Goal: Task Accomplishment & Management: Manage account settings

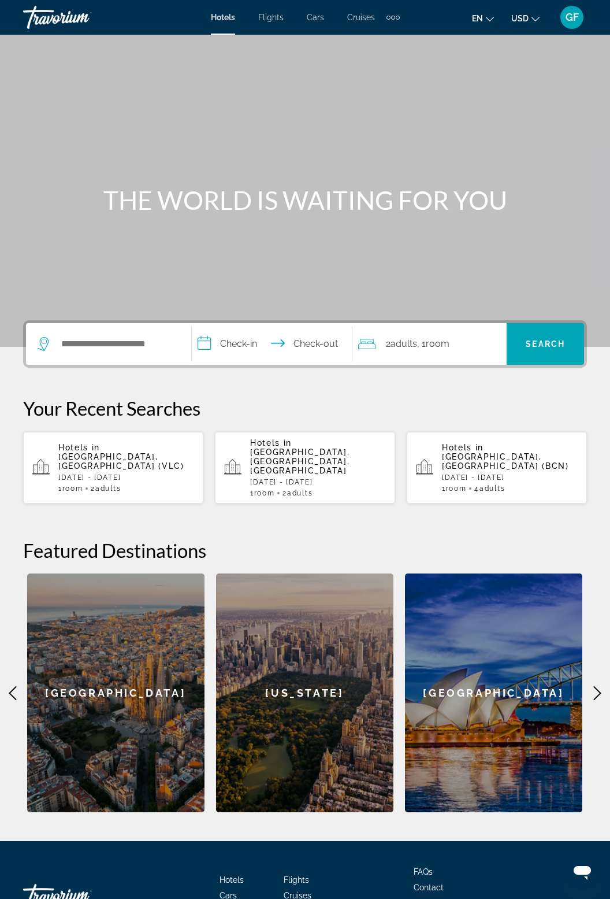
click at [577, 12] on span "GF" at bounding box center [572, 18] width 13 height 12
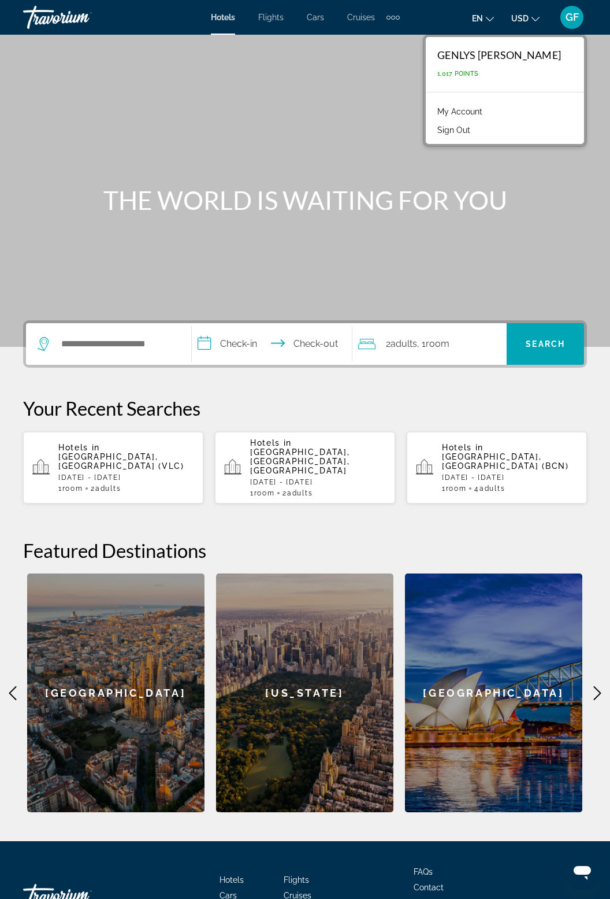
click at [488, 110] on link "My Account" at bounding box center [460, 111] width 57 height 15
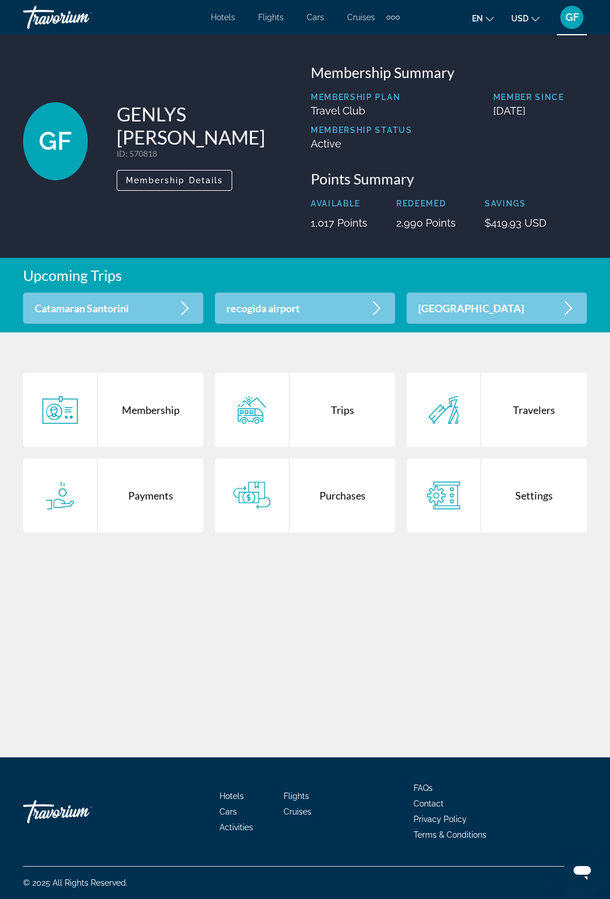
click at [358, 416] on div "Trips" at bounding box center [343, 410] width 106 height 74
click at [350, 491] on div "Purchases" at bounding box center [343, 495] width 106 height 74
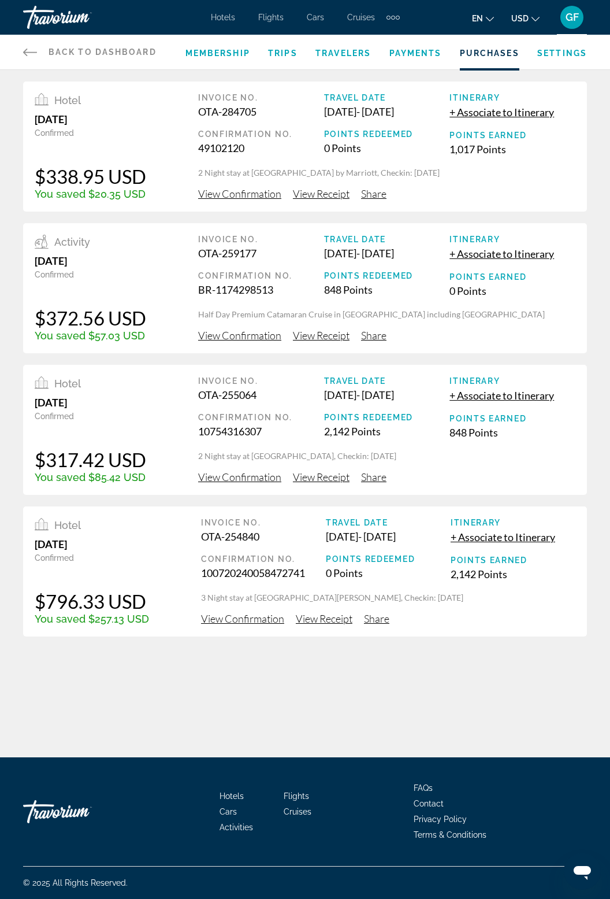
click at [602, 172] on div "Hotel [DATE] Confirmed $338.95 USD You saved $20.35 USD Invoice No. OTA-284705 …" at bounding box center [305, 358] width 610 height 555
click at [508, 116] on span "+ Associate to Itinerary" at bounding box center [502, 112] width 105 height 13
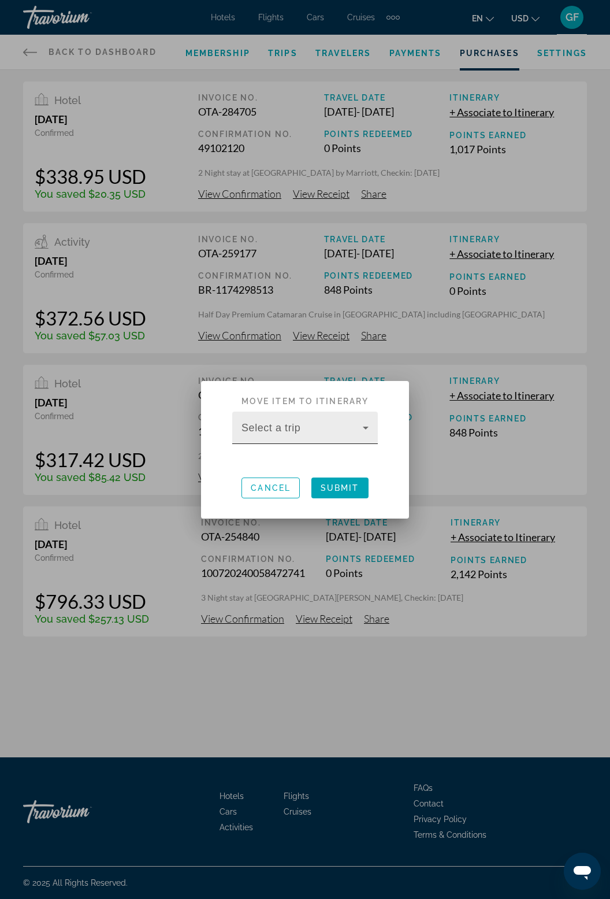
click at [364, 427] on icon at bounding box center [366, 428] width 6 height 3
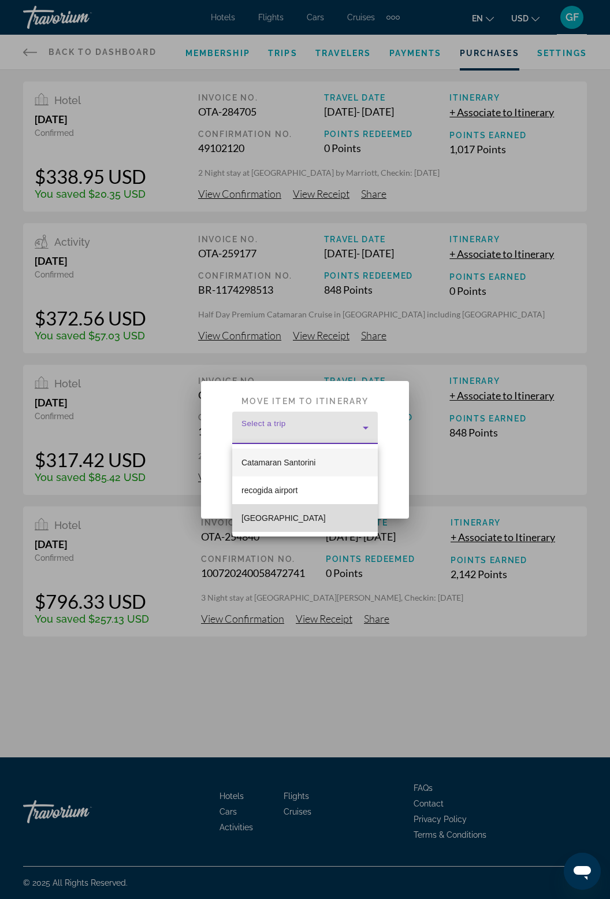
click at [296, 521] on span "[GEOGRAPHIC_DATA]" at bounding box center [284, 518] width 84 height 14
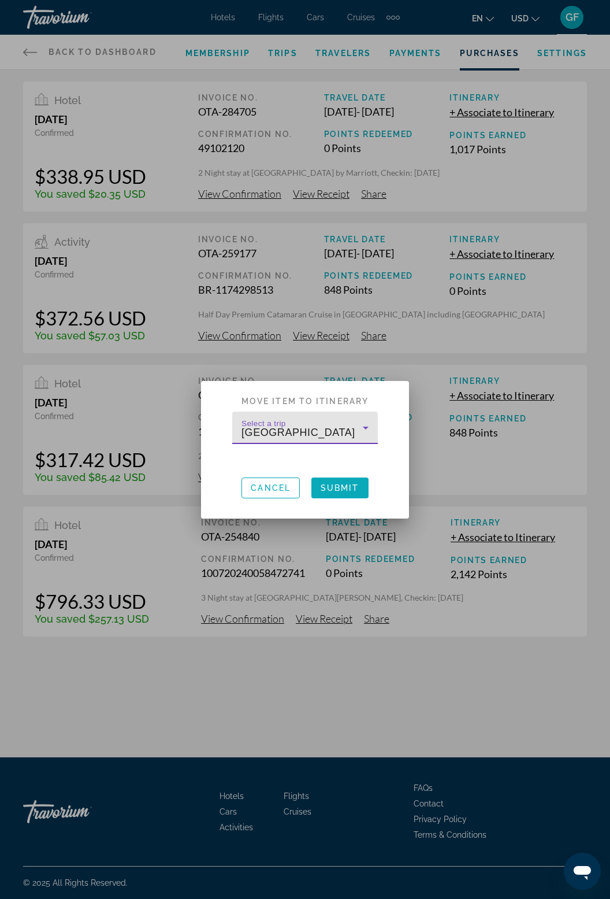
click at [358, 483] on span "Submit" at bounding box center [340, 487] width 39 height 9
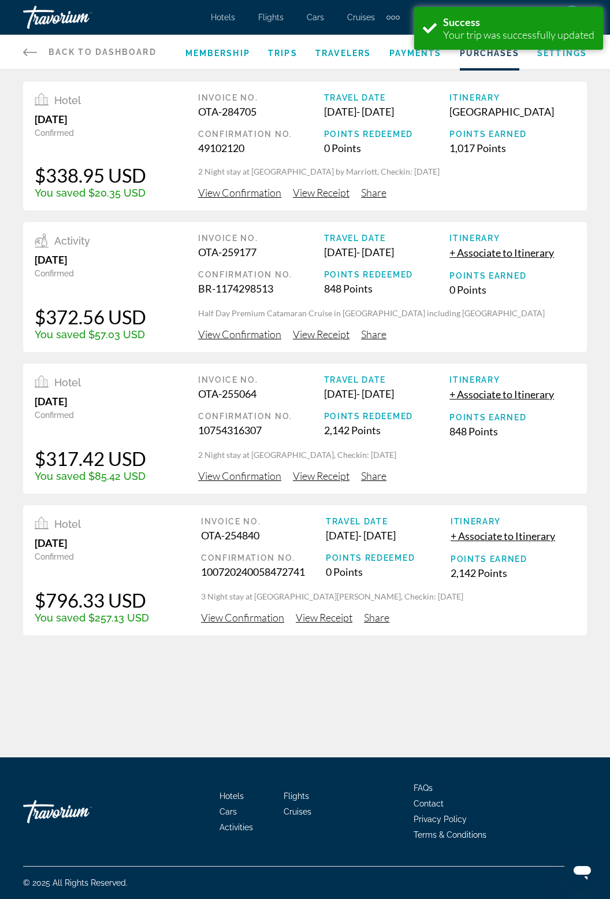
click at [324, 735] on div "Back to Dashboard Dashboard Membership Trips Travelers Payments Purchases Setti…" at bounding box center [305, 378] width 610 height 757
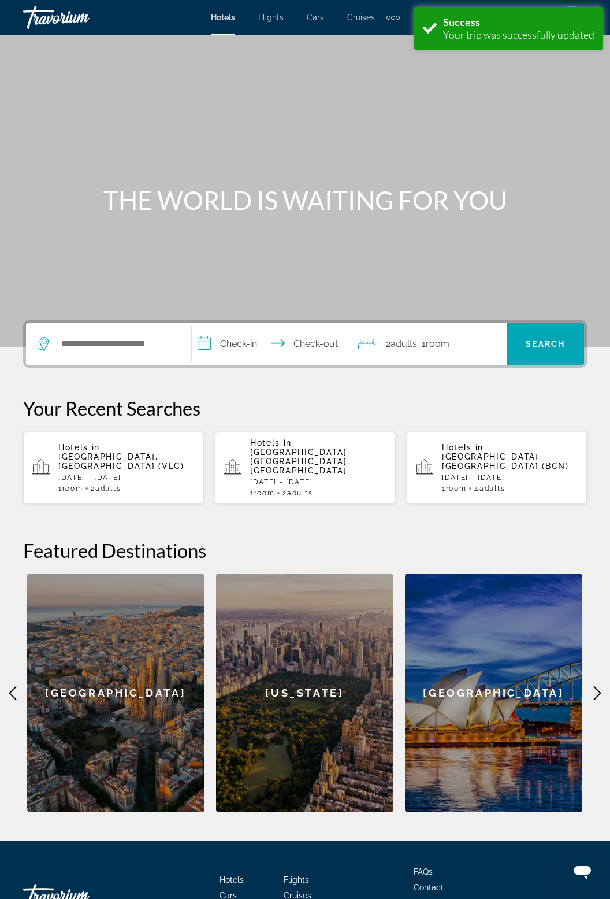
click at [551, 182] on div "Main content" at bounding box center [305, 173] width 610 height 347
click at [594, 115] on div "Main content" at bounding box center [305, 173] width 610 height 347
click at [456, 123] on div "Main content" at bounding box center [305, 173] width 610 height 347
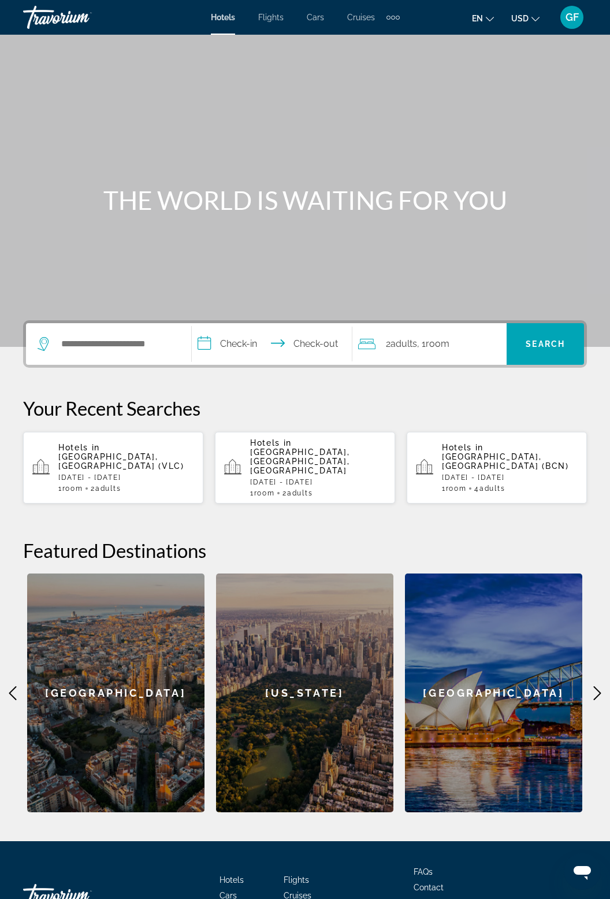
click at [577, 5] on button "GF" at bounding box center [572, 17] width 30 height 24
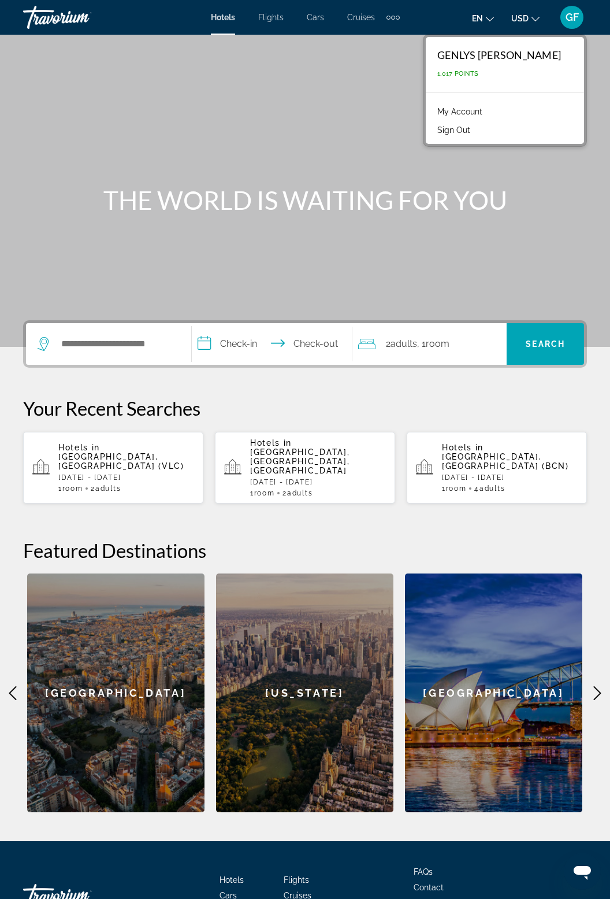
click at [476, 128] on button "Sign Out" at bounding box center [454, 130] width 44 height 15
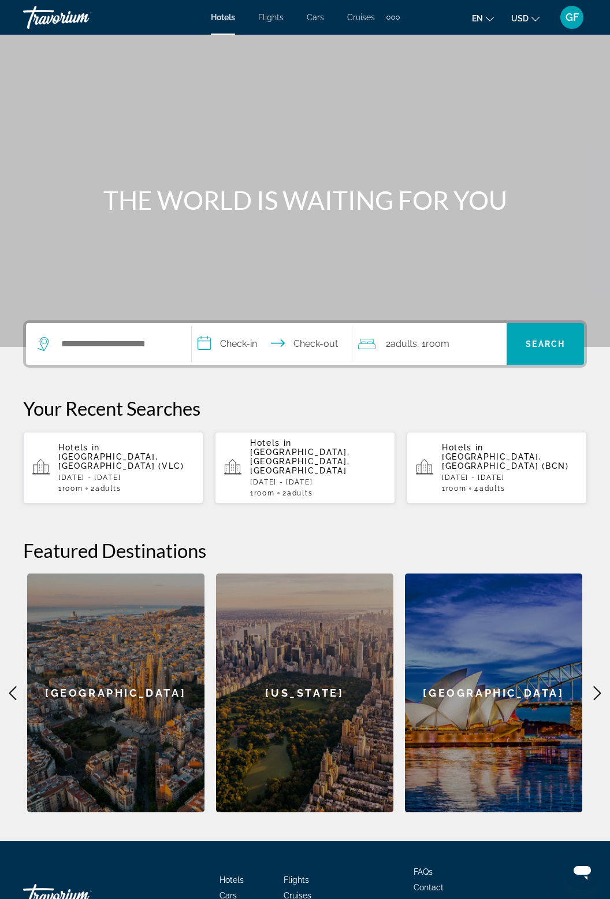
click at [577, 19] on span "GF" at bounding box center [572, 18] width 13 height 12
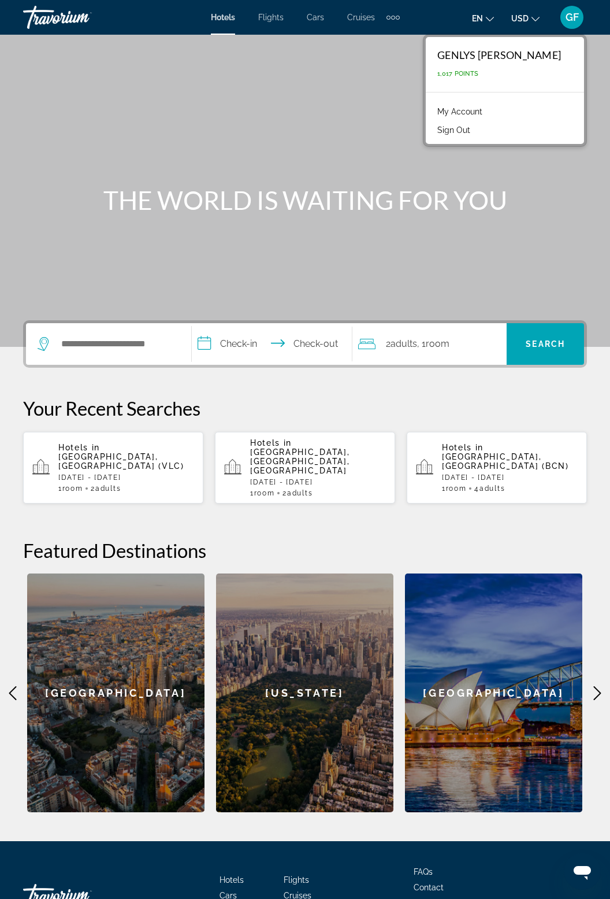
click at [476, 129] on button "Sign Out" at bounding box center [454, 130] width 44 height 15
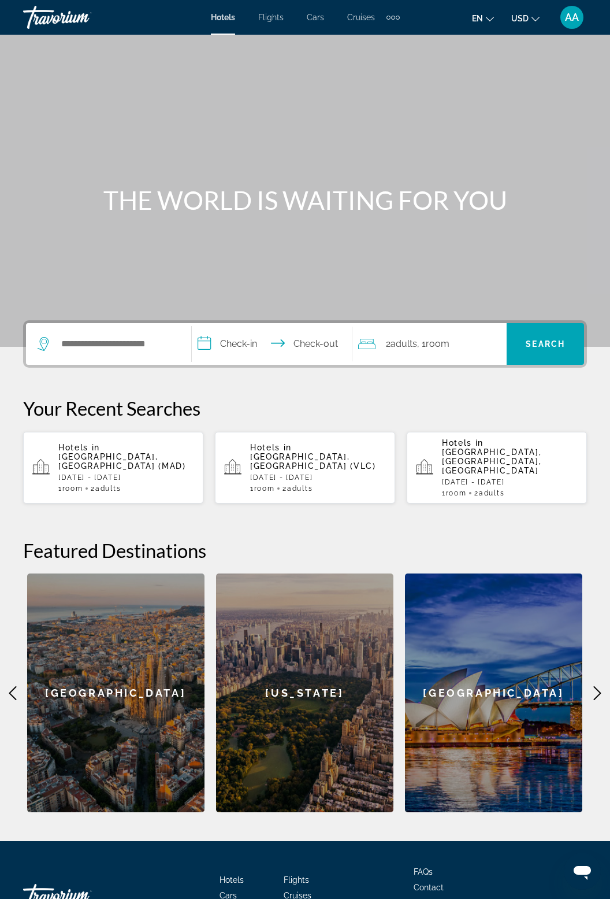
click at [572, 15] on span "AA" at bounding box center [572, 18] width 14 height 12
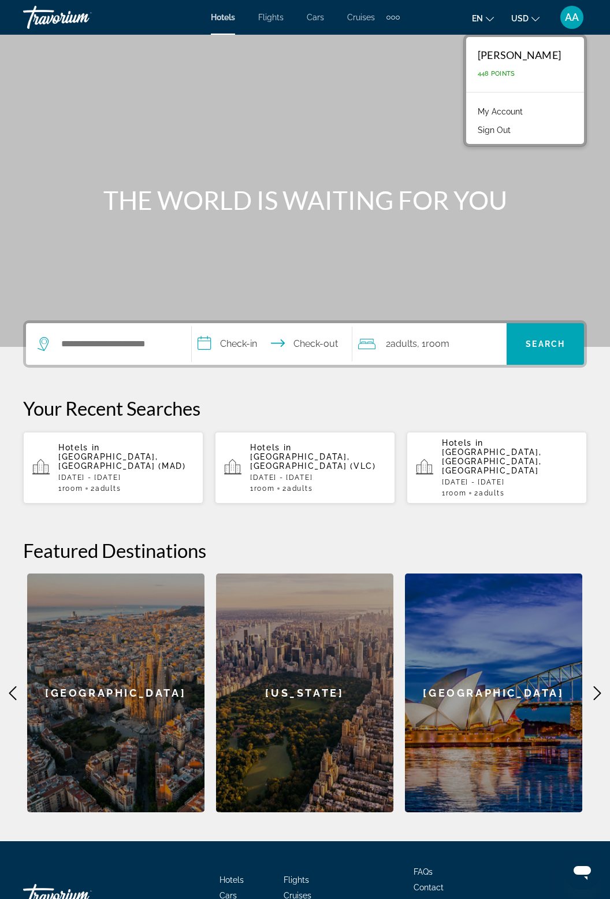
click at [473, 112] on link "My Account" at bounding box center [500, 111] width 57 height 15
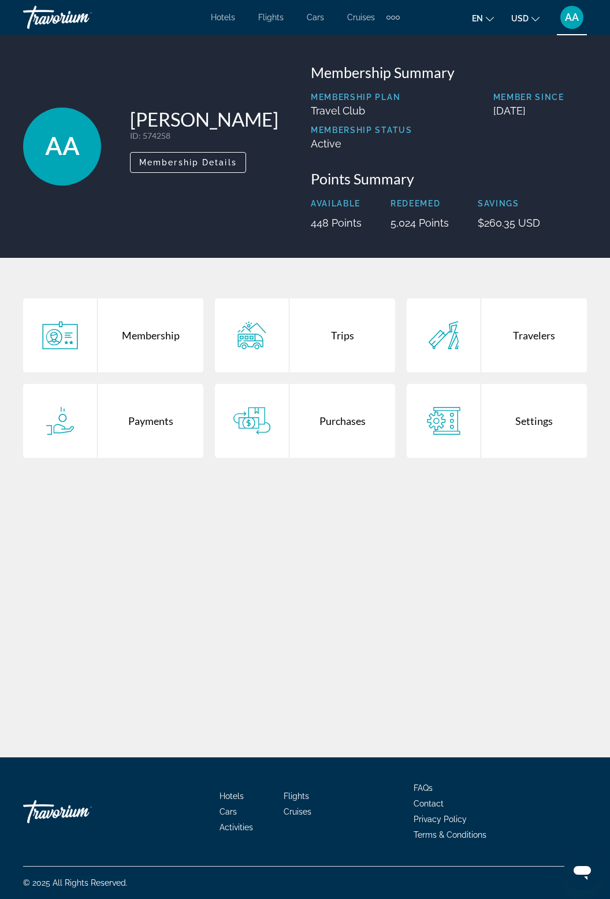
click at [352, 425] on div "Purchases" at bounding box center [343, 421] width 106 height 74
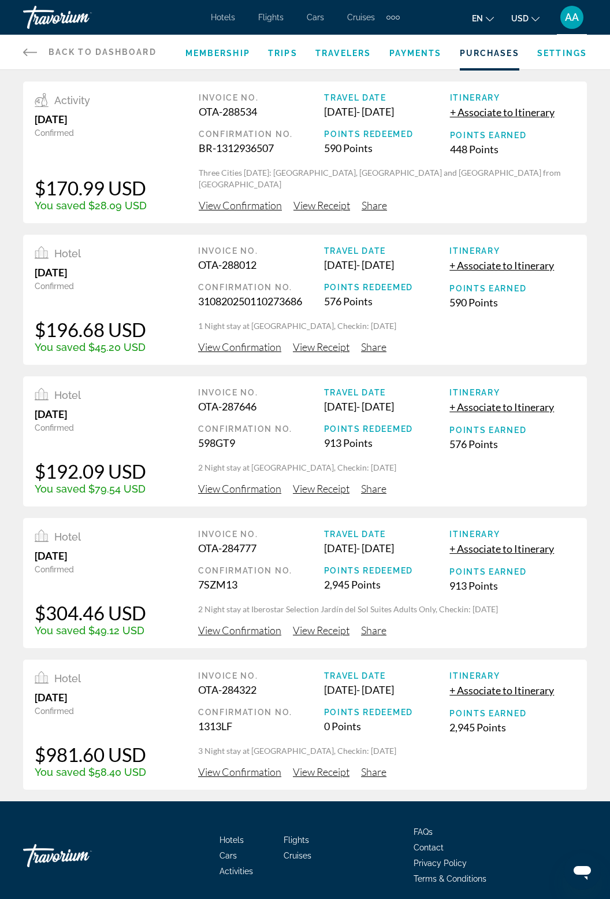
scroll to position [77, 0]
